Goal: Use online tool/utility: Utilize a website feature to perform a specific function

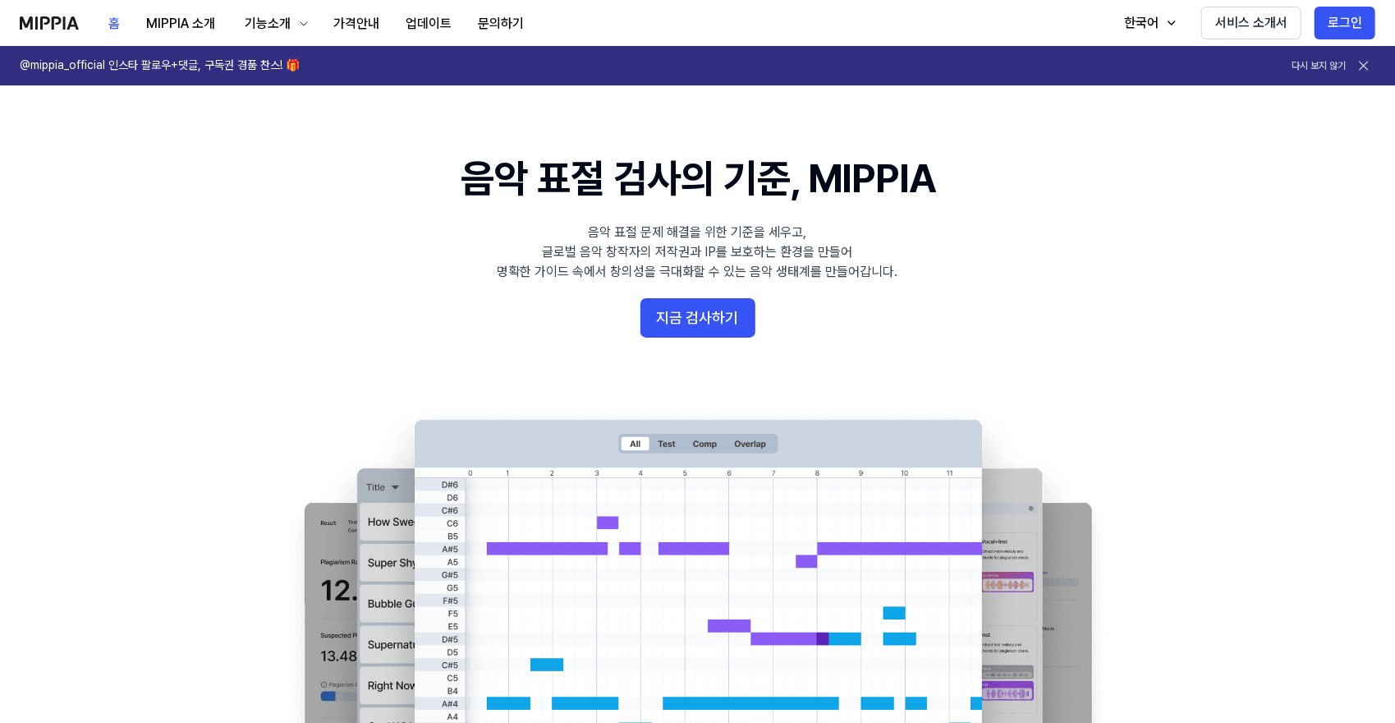
click at [646, 344] on 배너 "음악 표절 검사의 기준, MIPPIA 음악 표절 문제 해결을 위한 기준을 세우고, 글로벌 음악 창작자의 저작권과 IP를 보호하는 환경을 만들어…" at bounding box center [698, 449] width 1183 height 597
click at [689, 296] on 배너 "음악 표절 검사의 기준, MIPPIA 음악 표절 문제 해결을 위한 기준을 세우고, 글로벌 음악 창작자의 저작권과 IP를 보호하는 환경을 만들어…" at bounding box center [698, 449] width 1183 height 597
click at [685, 329] on button "지금 검사하기" at bounding box center [698, 317] width 115 height 39
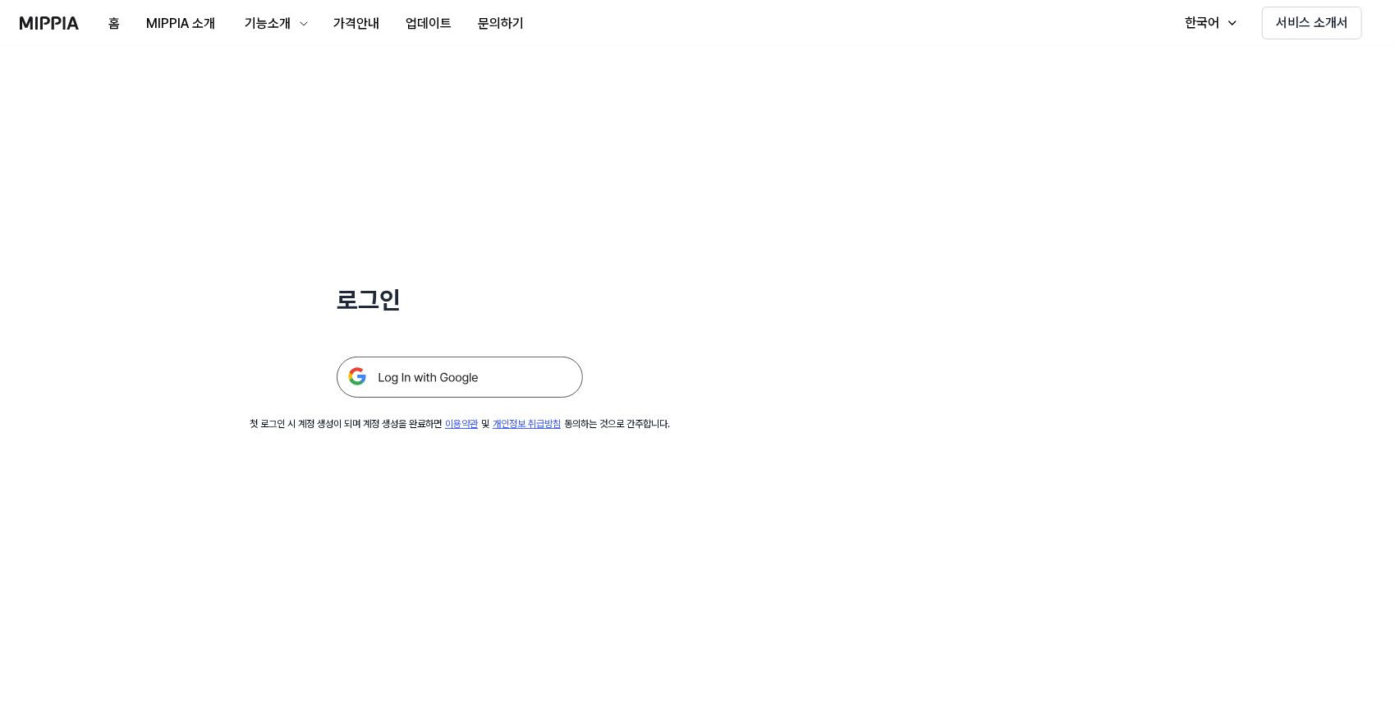
click at [487, 388] on img at bounding box center [460, 376] width 246 height 41
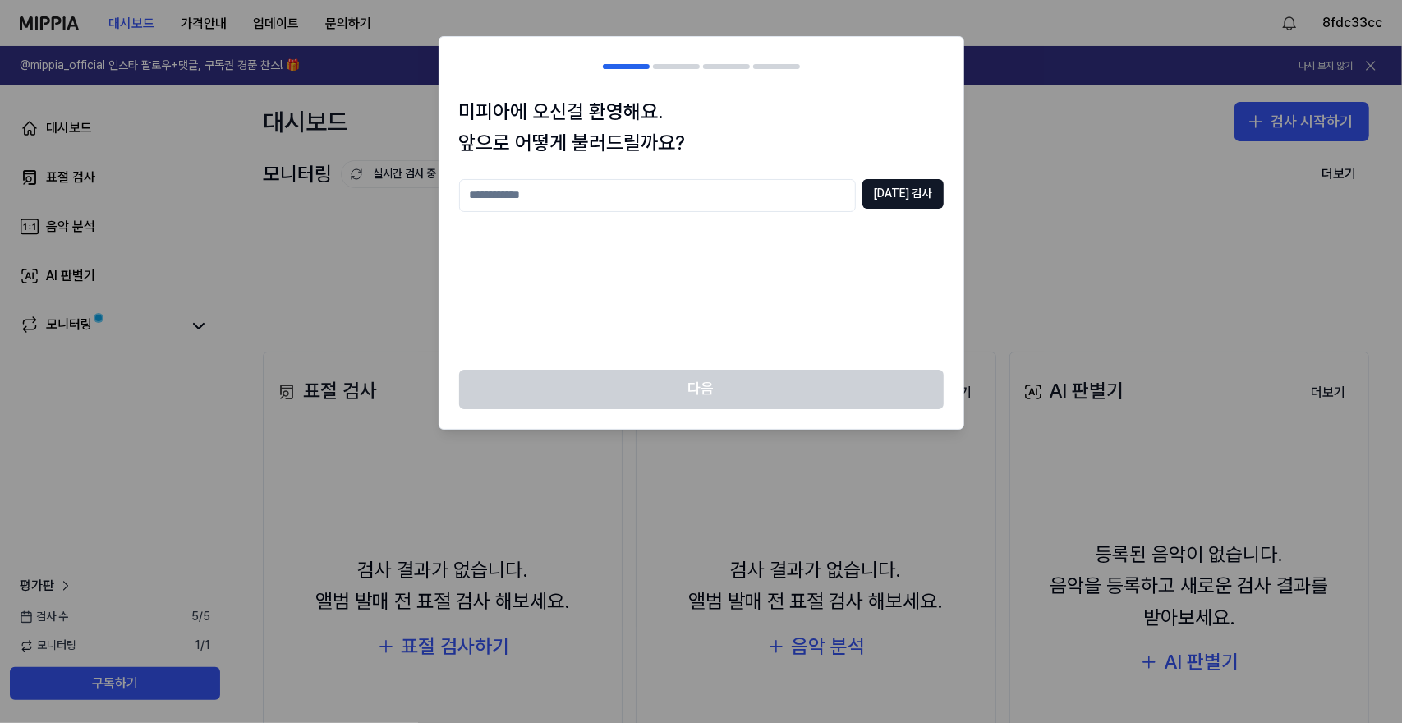
click at [756, 206] on input "text" at bounding box center [657, 195] width 397 height 33
type input "**"
click at [891, 197] on button "[DATE] 검사" at bounding box center [902, 194] width 81 height 30
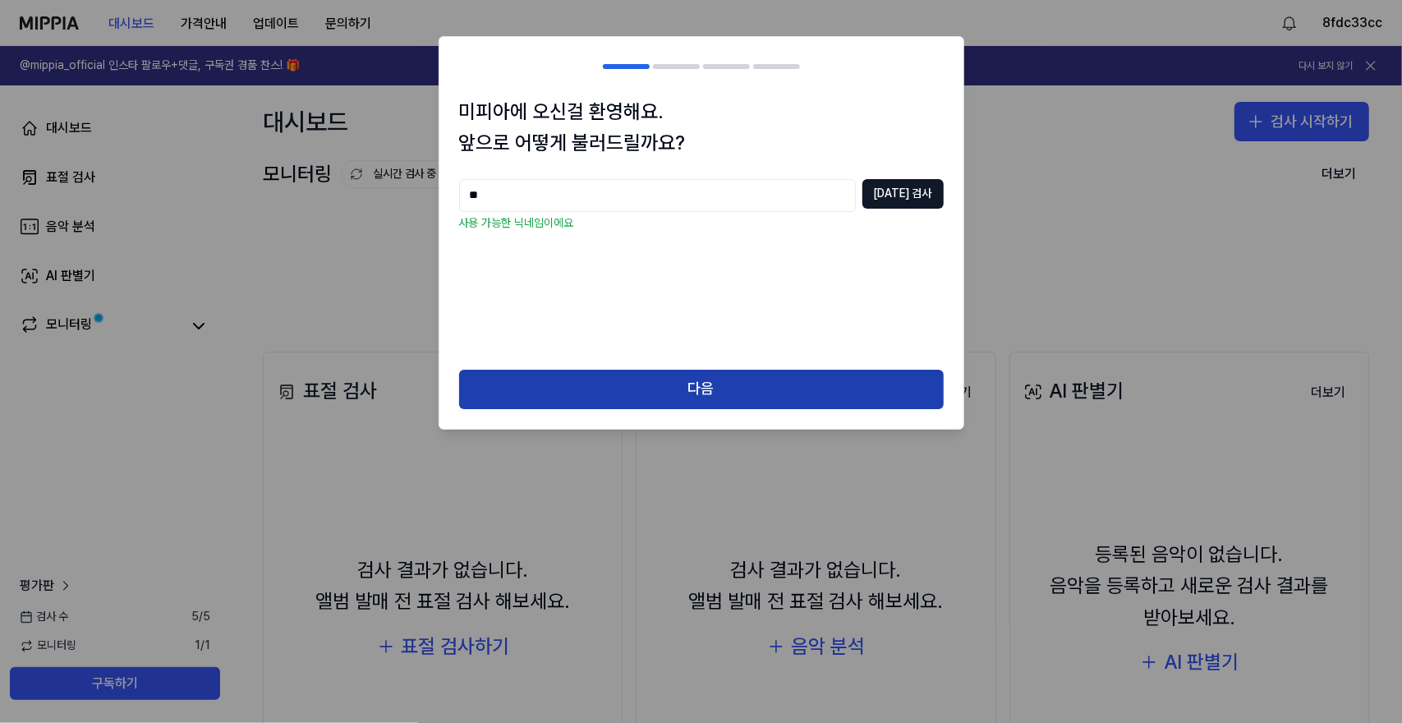
click at [747, 386] on button "다음" at bounding box center [701, 389] width 485 height 39
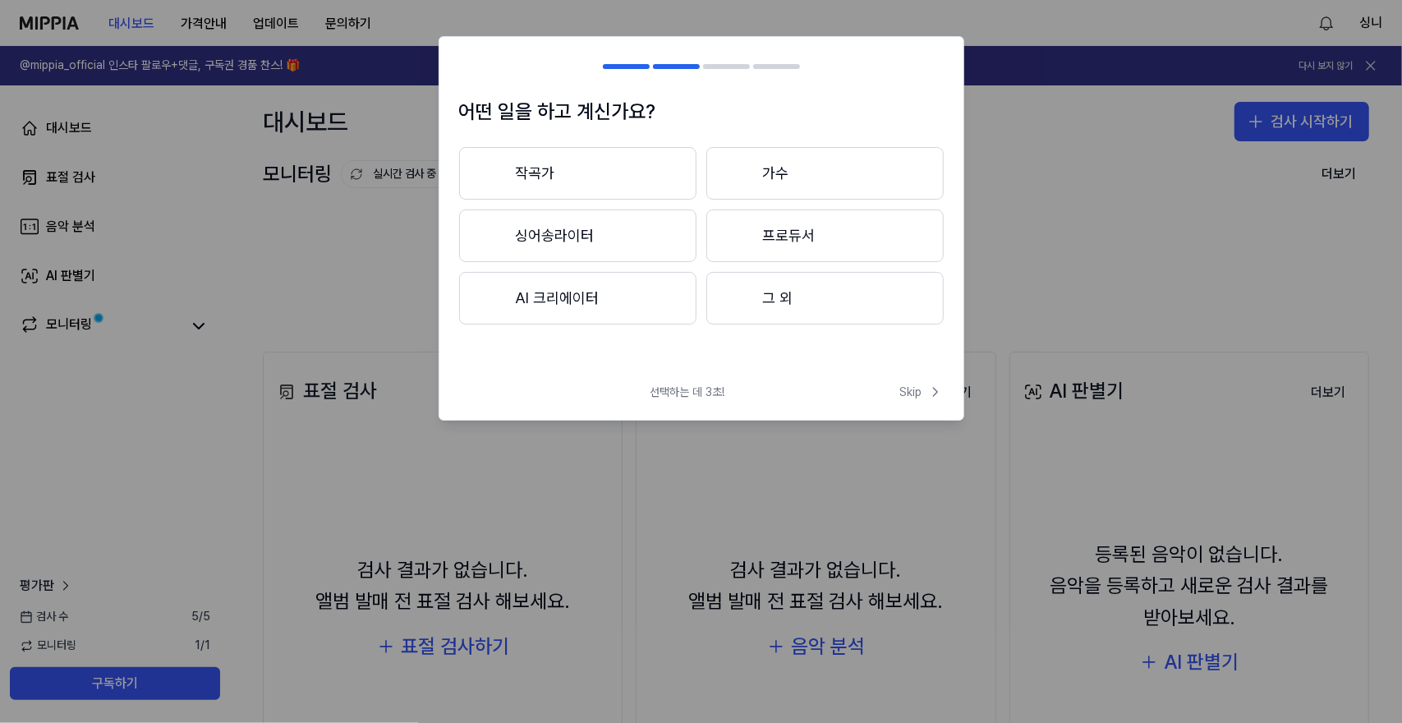
click at [669, 250] on button "싱어송라이터" at bounding box center [577, 235] width 237 height 53
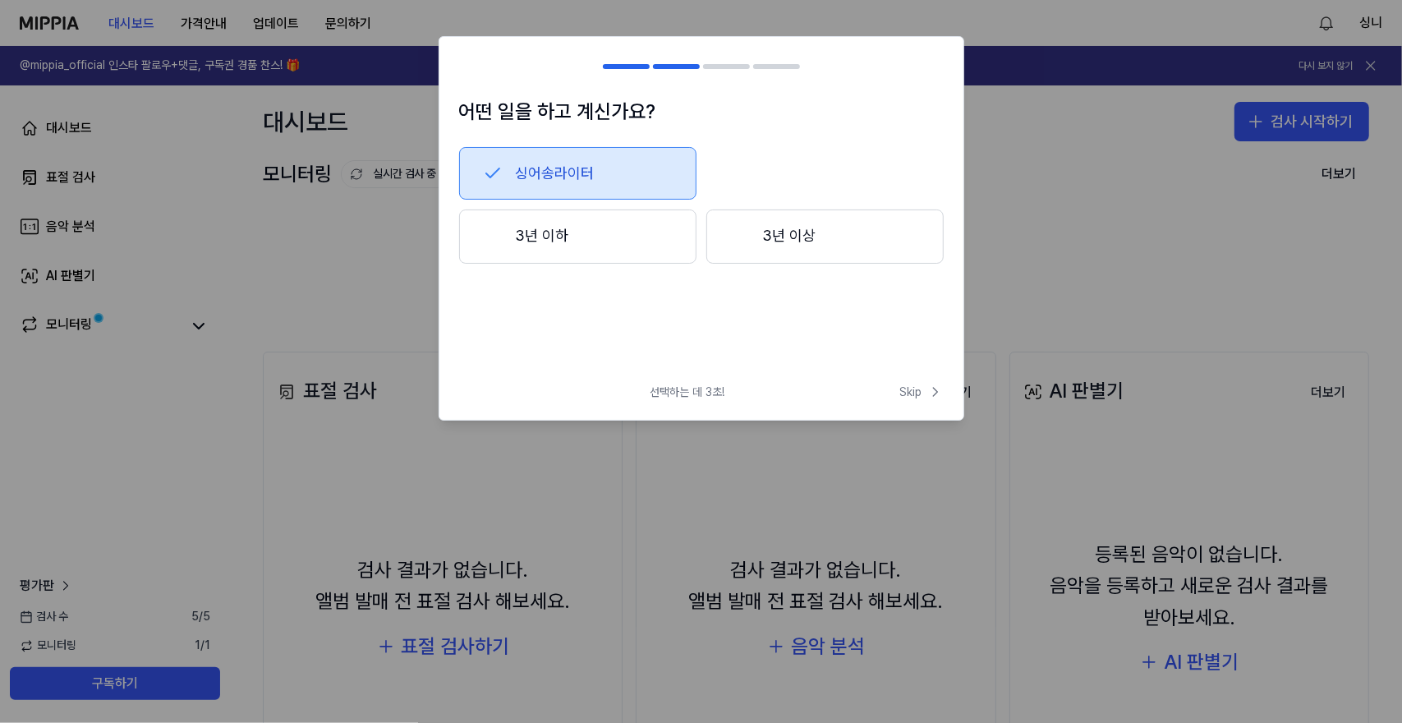
click at [670, 253] on button "3년 이하" at bounding box center [577, 236] width 237 height 54
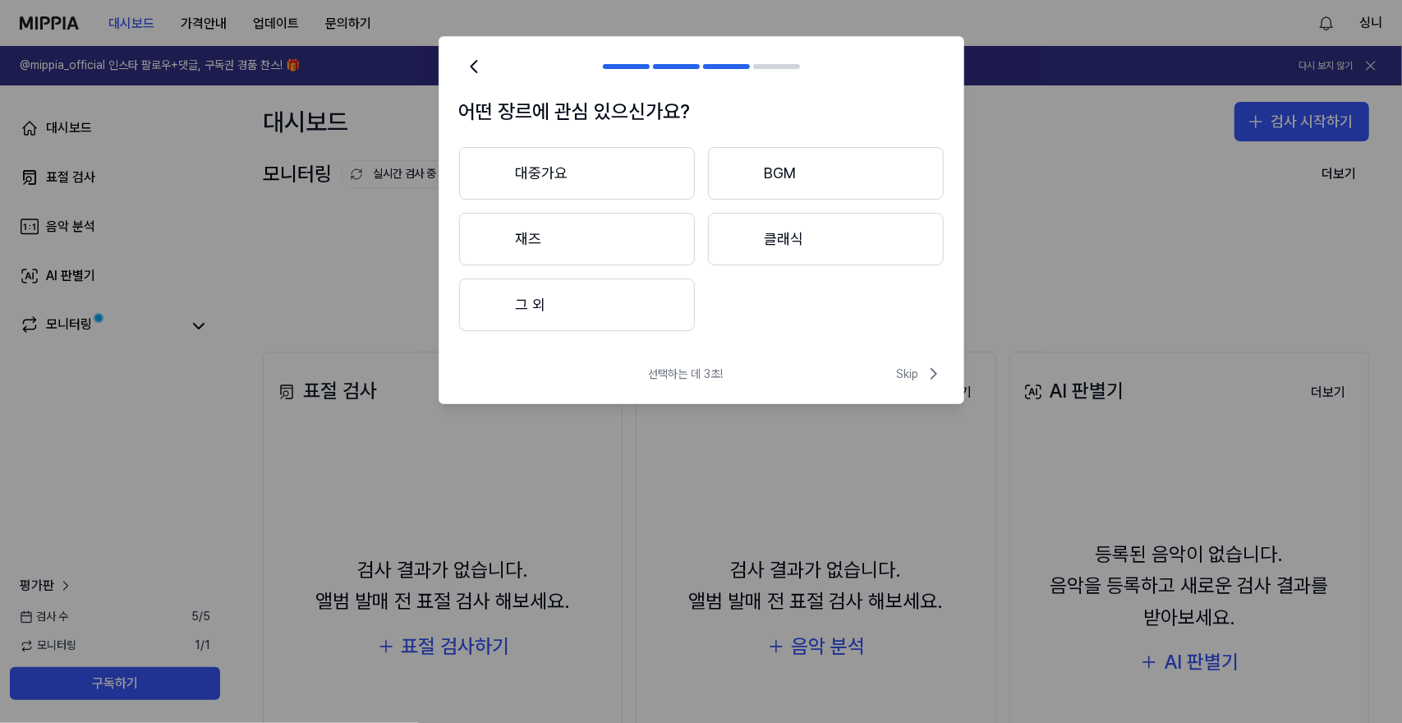
click at [632, 178] on button "대중가요" at bounding box center [577, 173] width 236 height 53
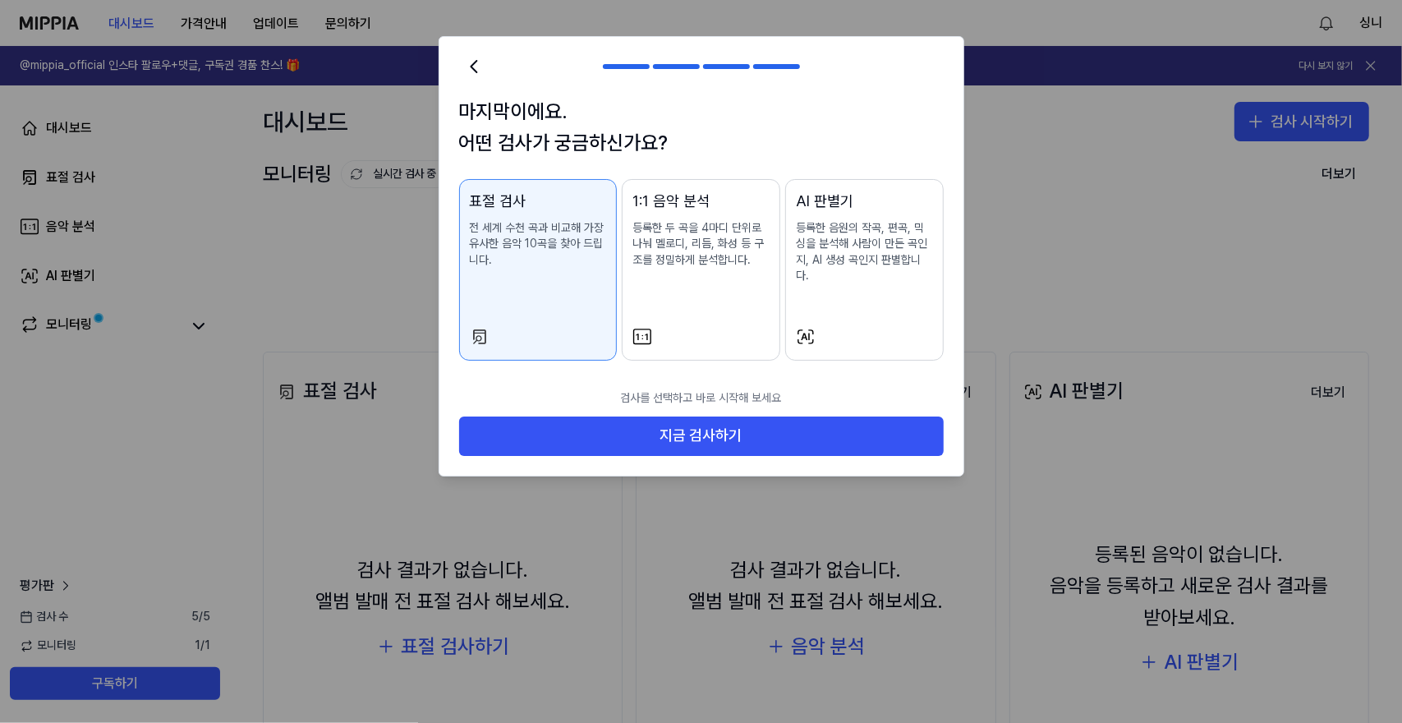
click at [768, 217] on div "1:1 음악 분석 등록한 두 곡을 4마디 단위로 나눠 멜로디, 리듬, 화성 등 구조를 정밀하게 분석합니다." at bounding box center [700, 246] width 137 height 112
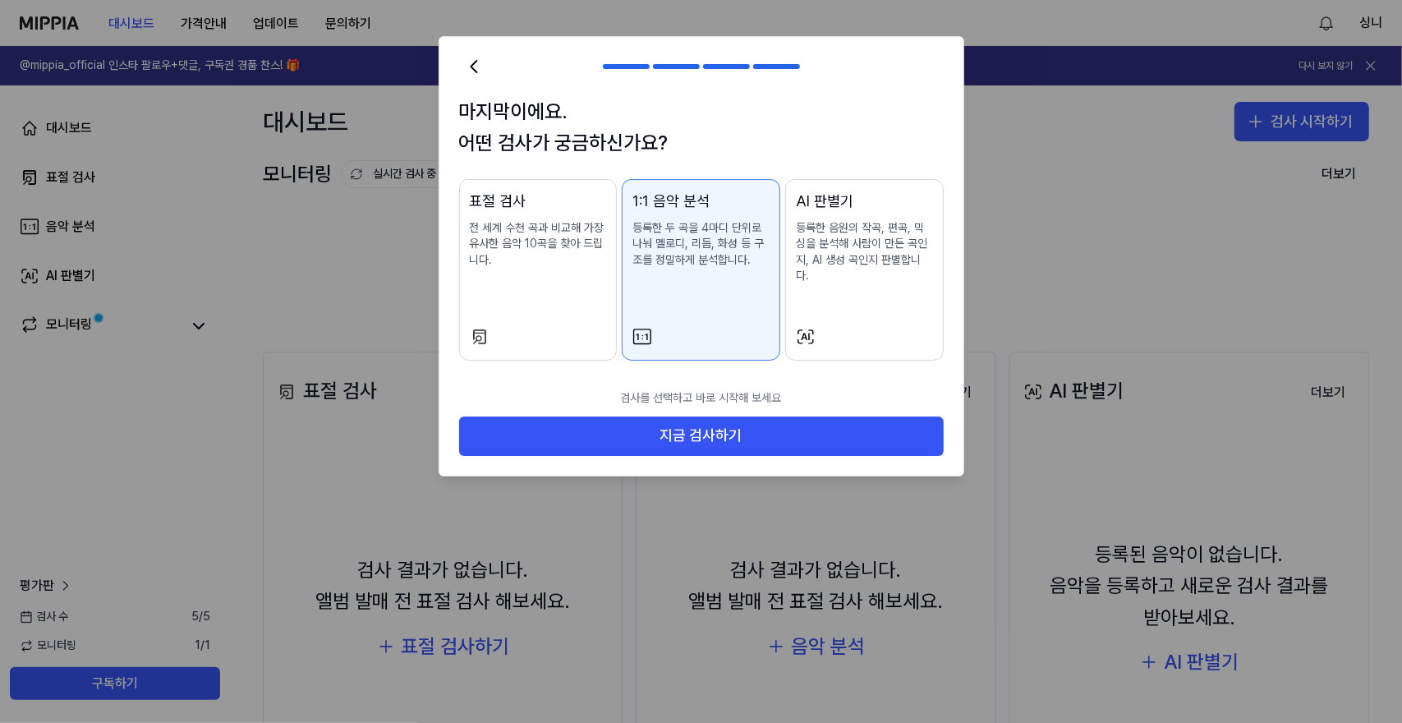
click at [805, 228] on p "등록한 음원의 작곡, 편곡, 믹싱을 분석해 사람이 만든 곡인지, AI 생성 곡인지 판별합니다." at bounding box center [864, 252] width 137 height 64
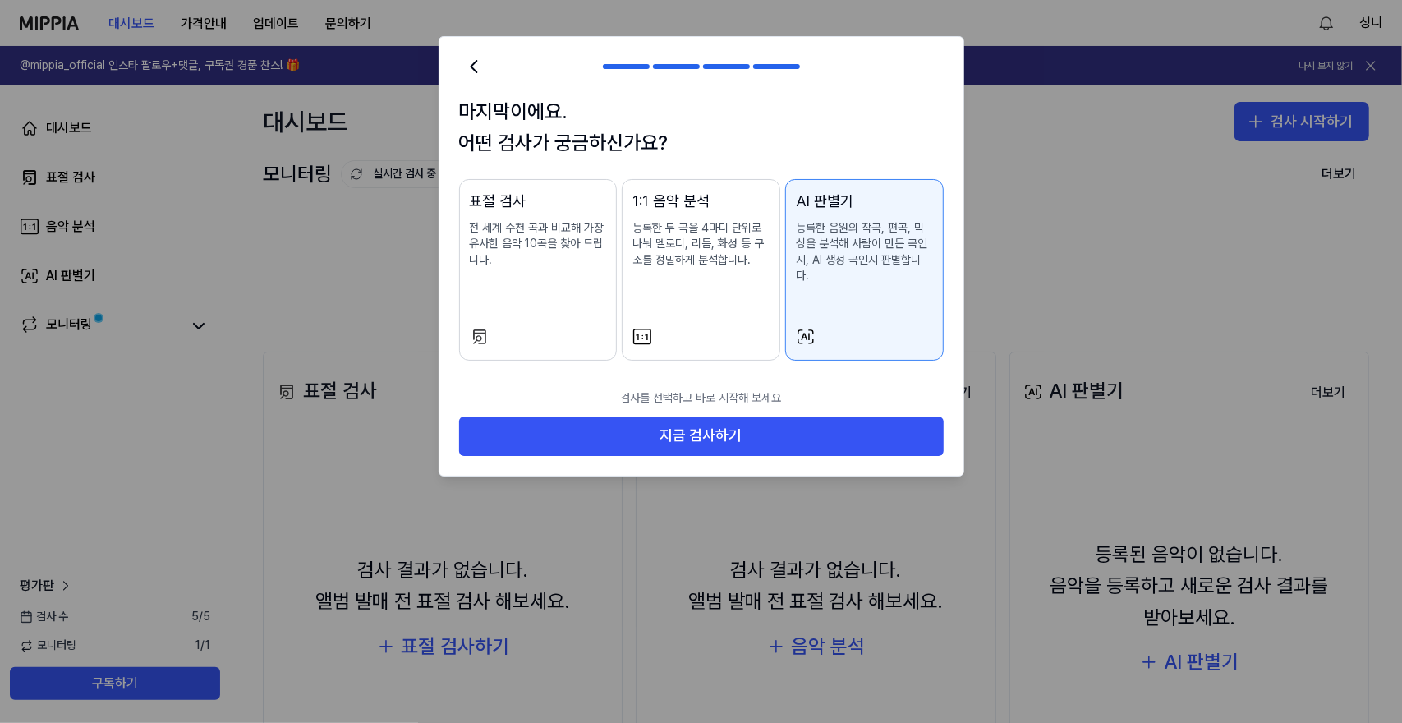
click at [539, 229] on p "전 세계 수천 곡과 비교해 가장 유사한 음악 10곡을 찾아 드립니다." at bounding box center [538, 244] width 137 height 48
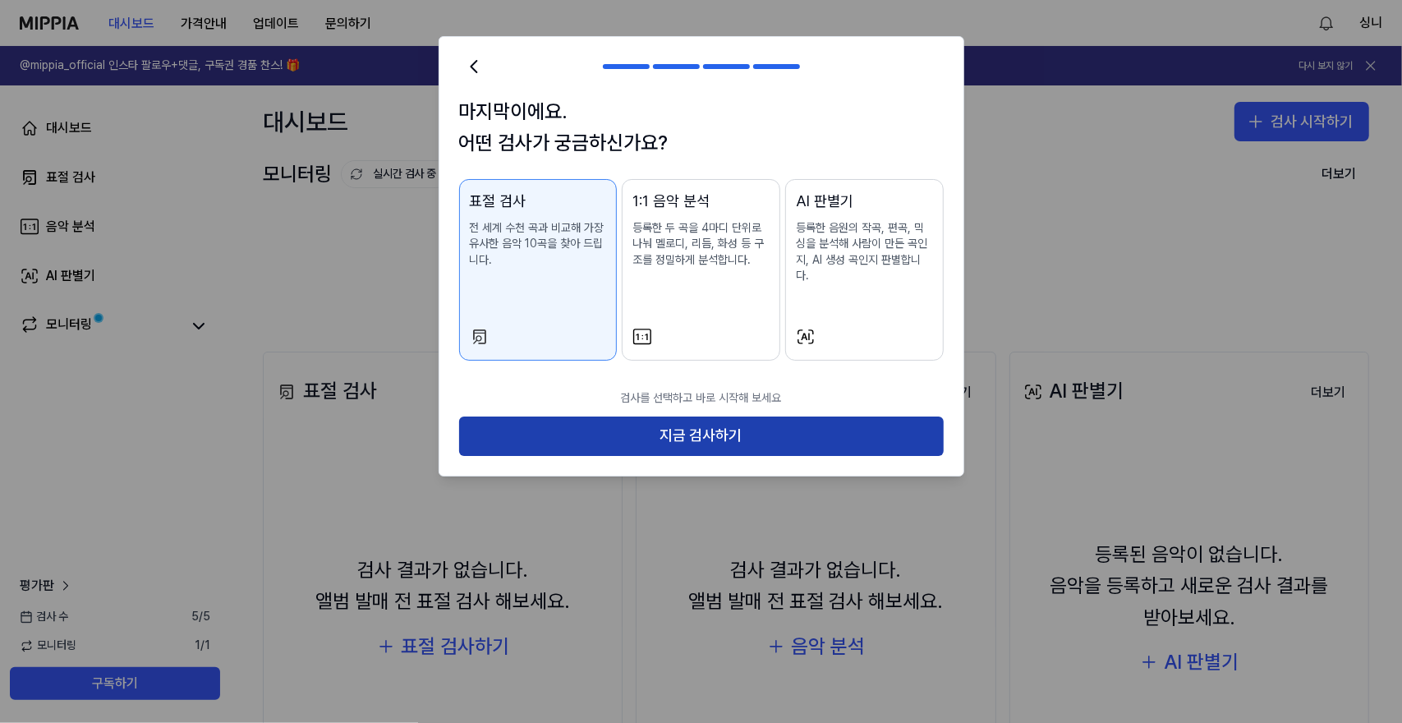
click at [660, 433] on button "지금 검사하기" at bounding box center [701, 435] width 485 height 39
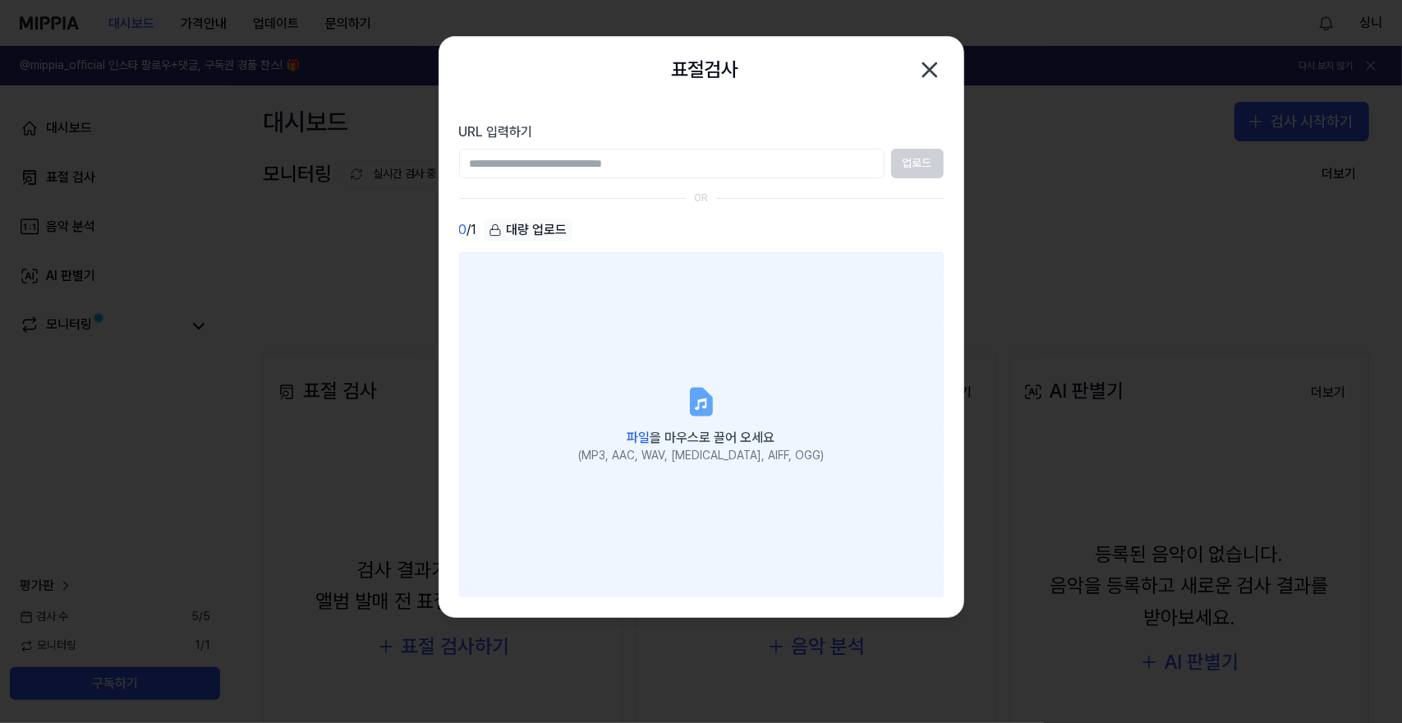
click at [714, 367] on label "파일 을 마우스로 끌어 오세요 (MP3, AAC, WAV, [MEDICAL_DATA], AIFF, OGG)" at bounding box center [701, 424] width 485 height 345
click at [0, 0] on input "파일 을 마우스로 끌어 오세요 (MP3, AAC, WAV, [MEDICAL_DATA], AIFF, OGG)" at bounding box center [0, 0] width 0 height 0
click at [687, 382] on label "파일 을 마우스로 끌어 오세요 (MP3, AAC, WAV, [MEDICAL_DATA], AIFF, OGG)" at bounding box center [701, 424] width 485 height 345
click at [0, 0] on input "파일 을 마우스로 끌어 오세요 (MP3, AAC, WAV, [MEDICAL_DATA], AIFF, OGG)" at bounding box center [0, 0] width 0 height 0
click at [761, 310] on label "파일 을 마우스로 끌어 오세요 (MP3, AAC, WAV, [MEDICAL_DATA], AIFF, OGG)" at bounding box center [701, 424] width 485 height 345
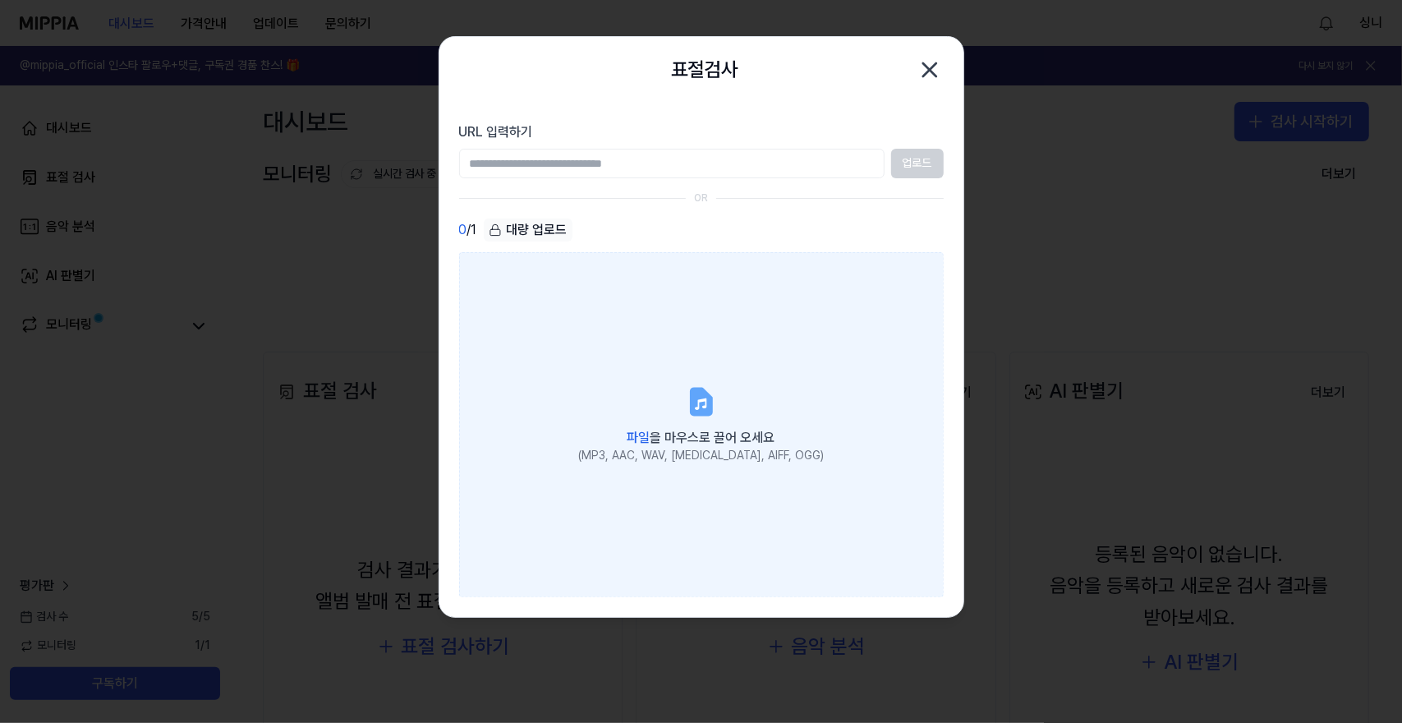
click at [0, 0] on input "파일 을 마우스로 끌어 오세요 (MP3, AAC, WAV, [MEDICAL_DATA], AIFF, OGG)" at bounding box center [0, 0] width 0 height 0
